Goal: Information Seeking & Learning: Learn about a topic

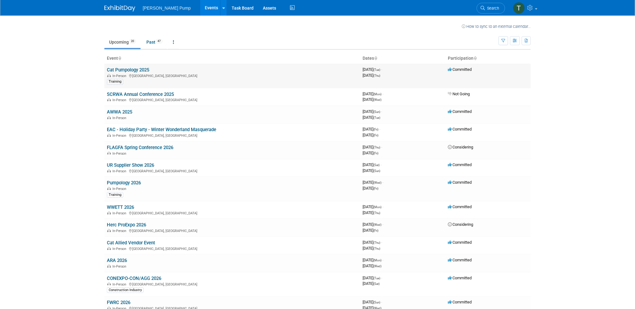
click at [125, 67] on link "Cat Pumpology 2025" at bounding box center [128, 70] width 42 height 6
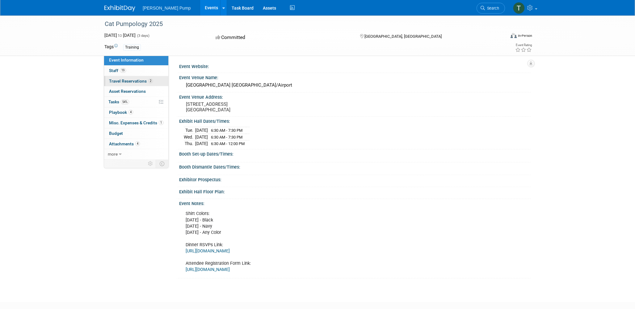
click at [133, 80] on span "Travel Reservations 2" at bounding box center [131, 81] width 44 height 5
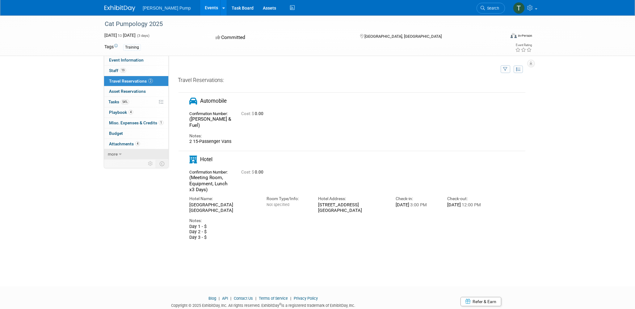
click at [118, 154] on link "more" at bounding box center [136, 154] width 64 height 10
click at [121, 142] on span "Attachments 4" at bounding box center [124, 143] width 31 height 5
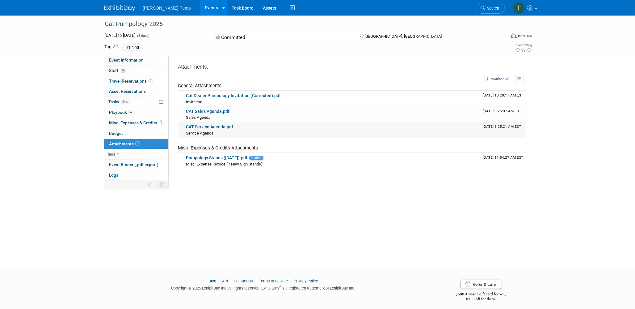
click at [208, 125] on link "CAT Service Agenda.pdf" at bounding box center [209, 126] width 47 height 5
click at [214, 110] on link "CAT Sales Agenda.pdf" at bounding box center [208, 111] width 44 height 5
click at [121, 112] on span "Playbook 4" at bounding box center [121, 112] width 24 height 5
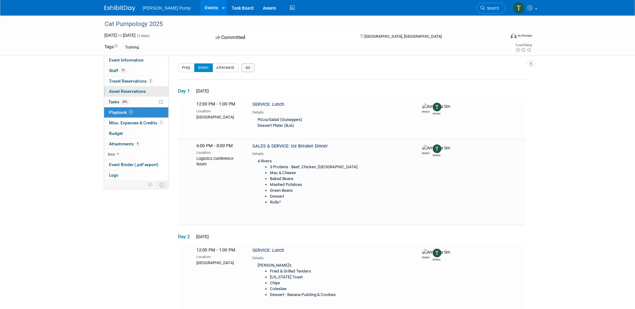
click at [119, 91] on span "Asset Reservations 0" at bounding box center [127, 91] width 37 height 5
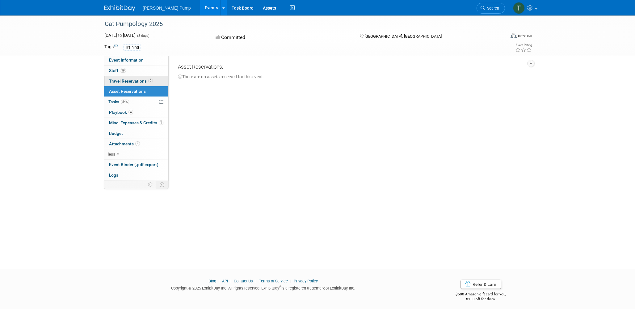
click at [119, 81] on span "Travel Reservations 2" at bounding box center [131, 81] width 44 height 5
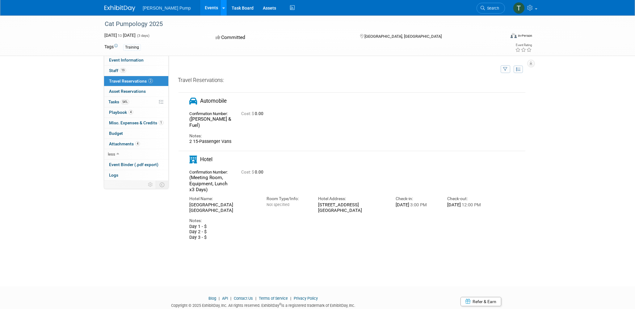
click at [220, 7] on link at bounding box center [223, 7] width 6 height 15
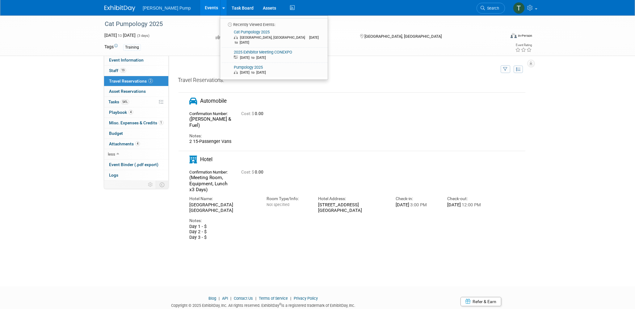
click at [189, 28] on div "Cat Pumpology 2025" at bounding box center [299, 24] width 393 height 11
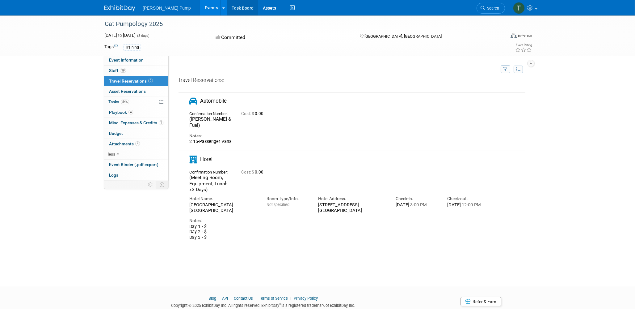
click at [228, 9] on link "Task Board" at bounding box center [242, 7] width 31 height 15
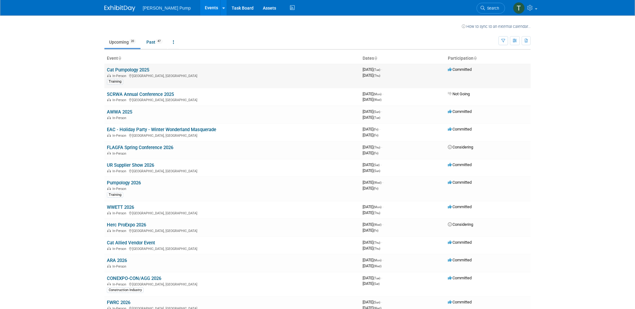
click at [118, 73] on div "In-Person Daytona Beach, FL" at bounding box center [232, 75] width 251 height 5
click at [121, 70] on link "Cat Pumpology 2025" at bounding box center [128, 70] width 42 height 6
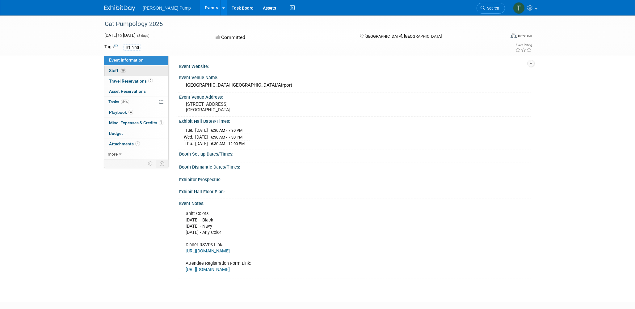
click at [121, 69] on span "19" at bounding box center [123, 70] width 6 height 5
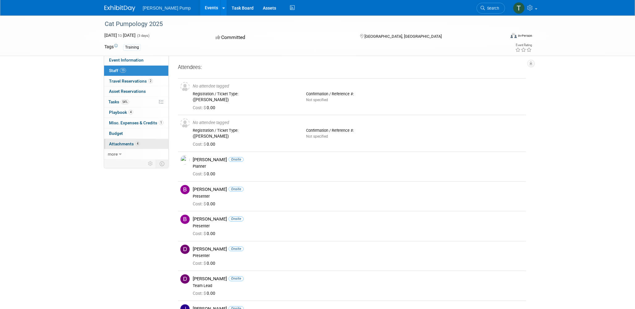
click at [121, 142] on span "Attachments 4" at bounding box center [124, 143] width 31 height 5
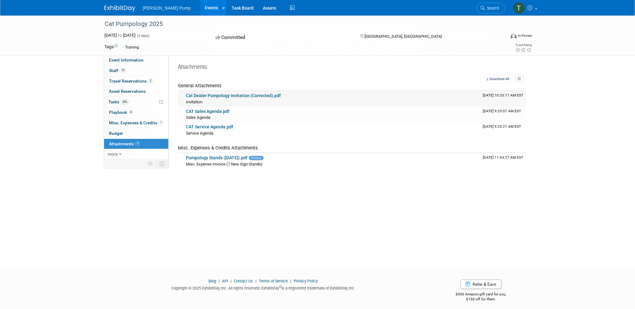
click at [236, 95] on link "Cat Dealer Pumpology Invitation (Corrected).pdf" at bounding box center [233, 95] width 95 height 5
click at [116, 89] on span "Asset Reservations 0" at bounding box center [127, 91] width 37 height 5
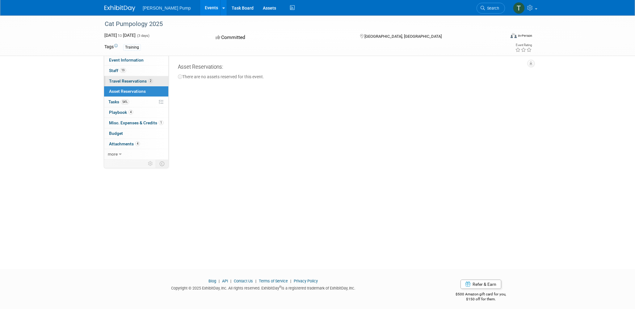
click at [115, 79] on span "Travel Reservations 2" at bounding box center [131, 81] width 44 height 5
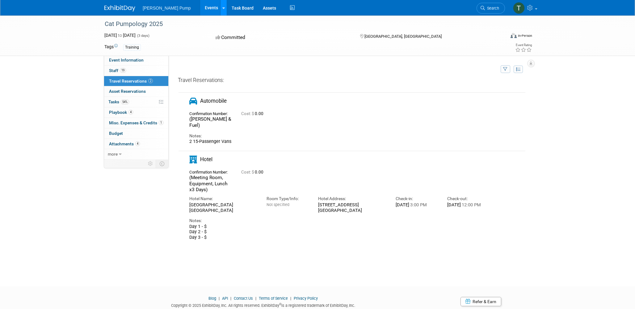
click at [220, 8] on link at bounding box center [223, 7] width 6 height 15
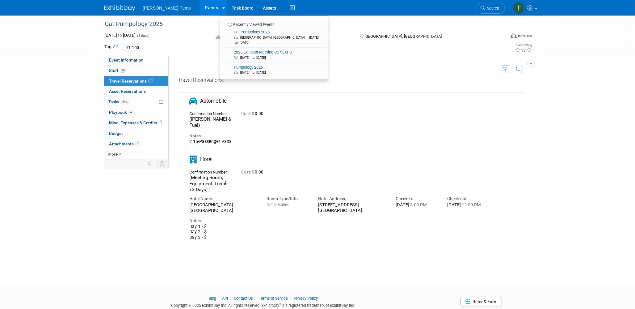
click at [194, 25] on div "Cat Pumpology 2025" at bounding box center [299, 24] width 393 height 11
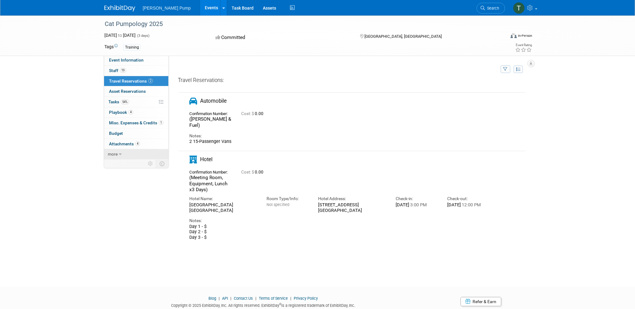
click at [115, 153] on span "more" at bounding box center [113, 153] width 10 height 5
click at [239, 224] on div "Day 1 - $ Day 2 - $ Day 3 - $" at bounding box center [339, 232] width 300 height 17
click at [124, 70] on span "19" at bounding box center [123, 70] width 6 height 5
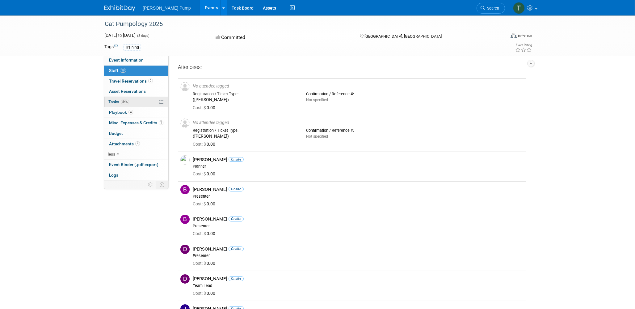
click at [134, 101] on link "54% Tasks 54%" at bounding box center [136, 102] width 64 height 10
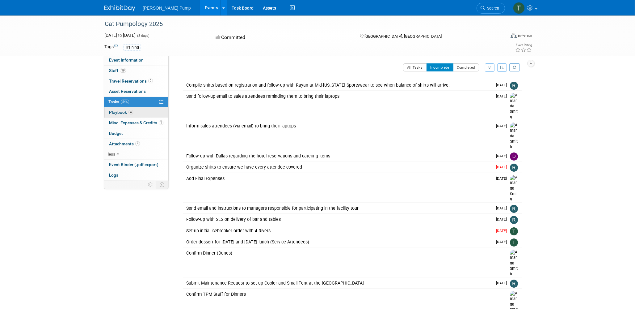
click at [136, 112] on link "4 Playbook 4" at bounding box center [136, 112] width 64 height 10
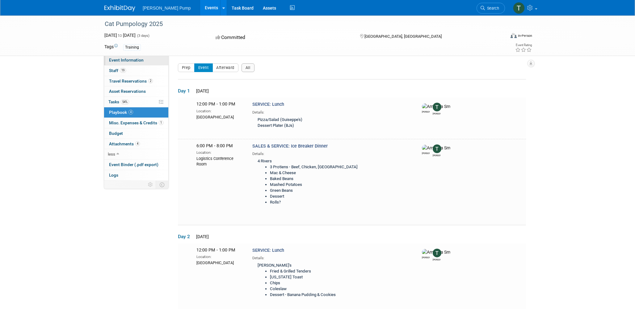
click at [127, 62] on span "Event Information" at bounding box center [126, 59] width 35 height 5
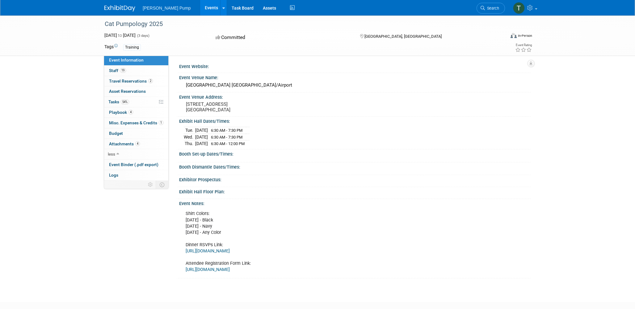
click at [226, 248] on link "https://forms.gle/QU9nzm3bsGBmUcCJ8" at bounding box center [208, 250] width 44 height 5
click at [117, 70] on span "Staff 19" at bounding box center [117, 70] width 17 height 5
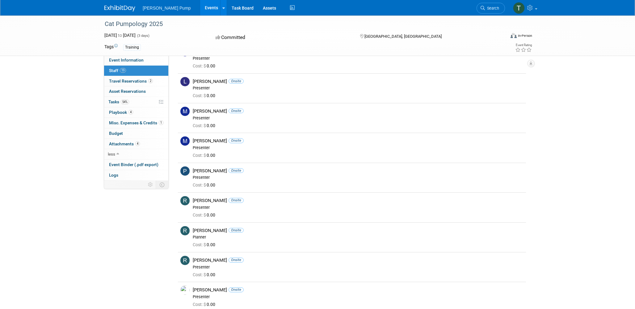
scroll to position [309, 0]
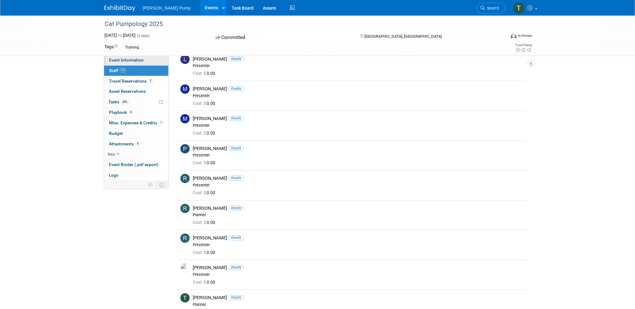
click at [127, 58] on span "Event Information" at bounding box center [126, 59] width 35 height 5
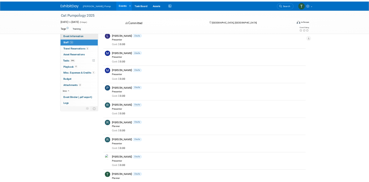
scroll to position [0, 0]
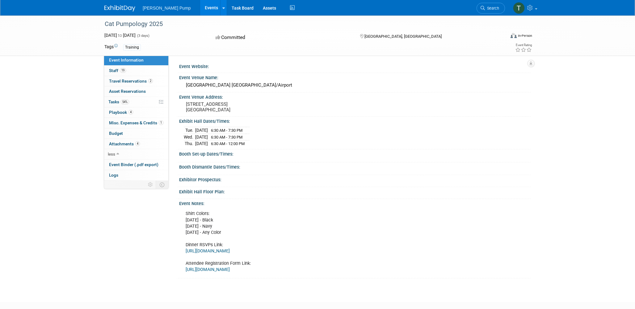
drag, startPoint x: 186, startPoint y: 129, endPoint x: 257, endPoint y: 136, distance: 71.4
click at [250, 136] on tbody "Tue. Oct 21, 2025 6:30 AM - 7:30 PM Wed. Oct 22, 2025 6:30 AM - 7:30 PM Thu." at bounding box center [217, 137] width 66 height 20
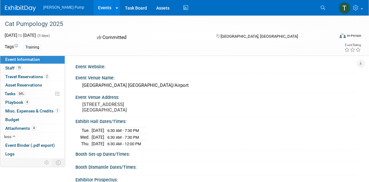
click at [32, 46] on div "Training" at bounding box center [32, 47] width 18 height 6
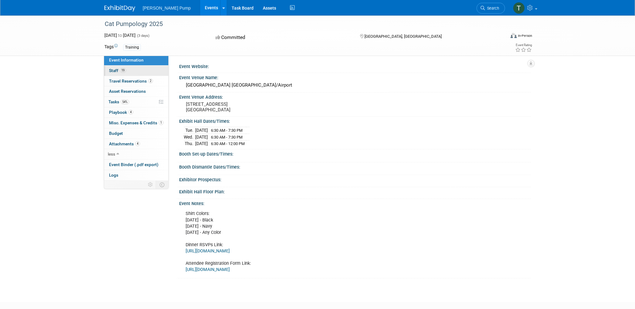
click at [111, 68] on span "Staff 19" at bounding box center [117, 70] width 17 height 5
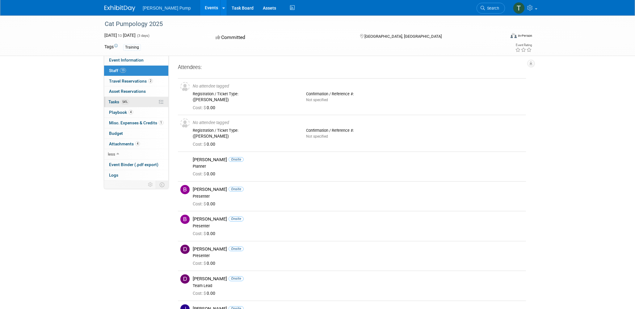
click at [113, 103] on span "Tasks 54%" at bounding box center [118, 101] width 21 height 5
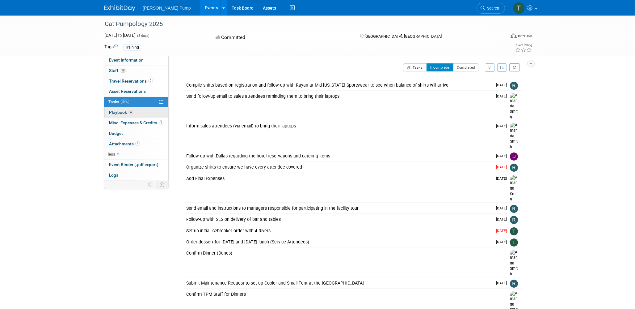
click at [115, 111] on span "Playbook 4" at bounding box center [121, 112] width 24 height 5
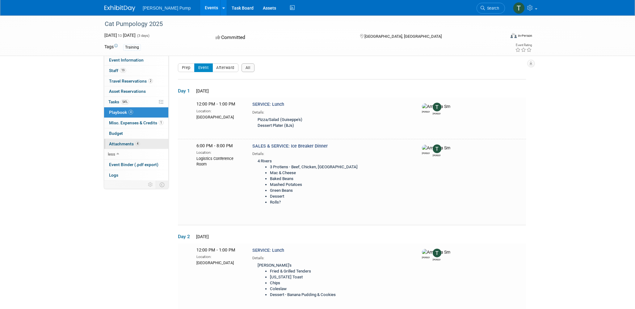
click at [120, 144] on span "Attachments 4" at bounding box center [124, 143] width 31 height 5
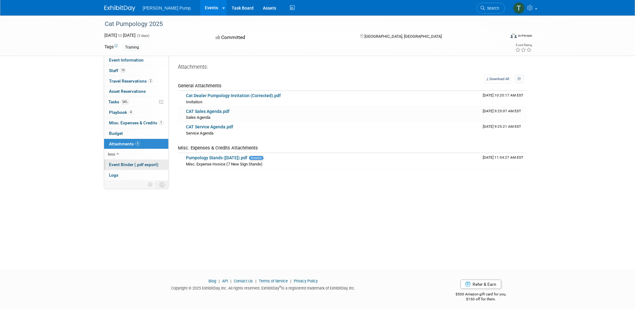
click at [122, 163] on span "Event Binder (.pdf export)" at bounding box center [133, 164] width 49 height 5
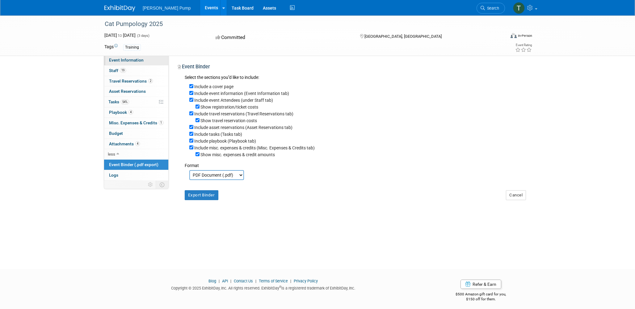
click at [116, 61] on span "Event Information" at bounding box center [126, 59] width 35 height 5
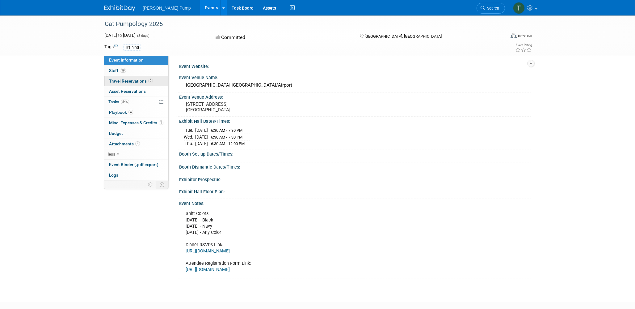
click at [126, 80] on span "Travel Reservations 2" at bounding box center [131, 81] width 44 height 5
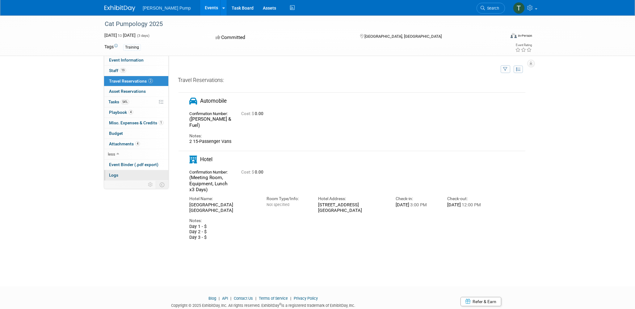
click at [118, 174] on link "Logs" at bounding box center [136, 175] width 64 height 10
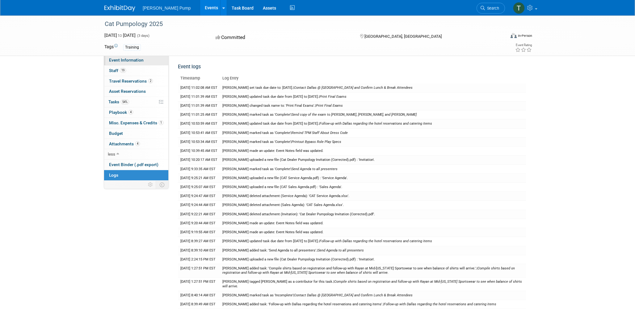
click at [120, 61] on span "Event Information" at bounding box center [126, 59] width 35 height 5
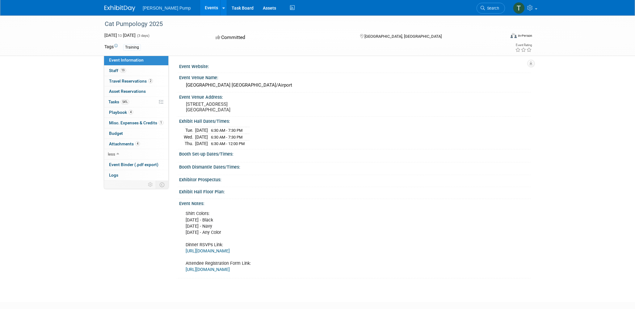
click at [72, 38] on div "Cat Pumpology 2025 Oct 21, 2025 to Oct 23, 2025 (3 days) Oct 21, 2025 to Oct 23…" at bounding box center [317, 35] width 635 height 40
